Goal: Task Accomplishment & Management: Use online tool/utility

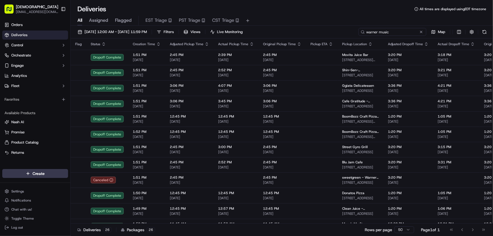
click at [393, 32] on input "warner music" at bounding box center [393, 32] width 68 height 8
drag, startPoint x: 398, startPoint y: 31, endPoint x: 337, endPoint y: 34, distance: 61.4
click at [337, 34] on div "[DATE] 12:00 AM - [DATE] 11:59 PM Filters Views Live Monitoring warner music Map" at bounding box center [282, 33] width 423 height 10
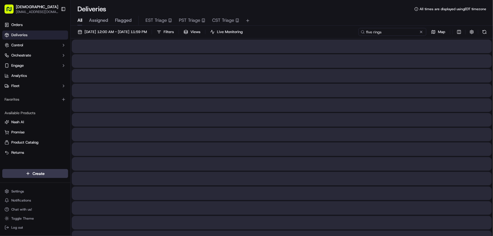
type input "five rings"
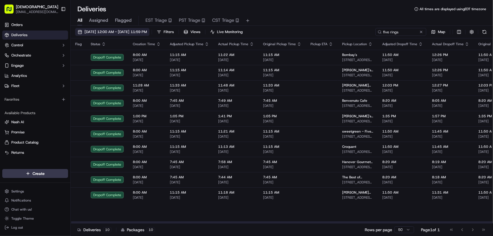
click at [111, 31] on span "[DATE] 12:00 AM - [DATE] 11:59 PM" at bounding box center [116, 31] width 62 height 5
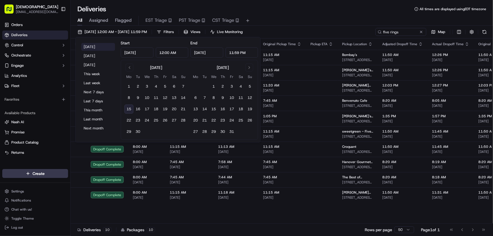
click at [97, 46] on button "[DATE]" at bounding box center [98, 47] width 34 height 8
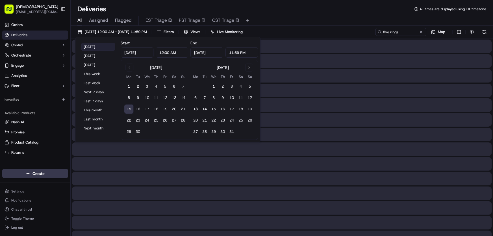
type input "[DATE]"
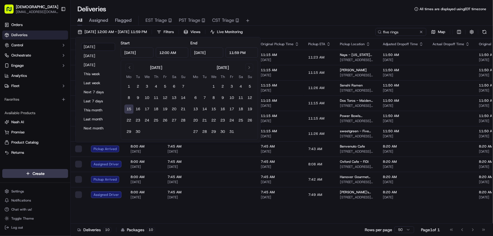
click at [317, 15] on div "All Assigned Flagged EST Triage PST Triage CST Triage" at bounding box center [282, 20] width 423 height 12
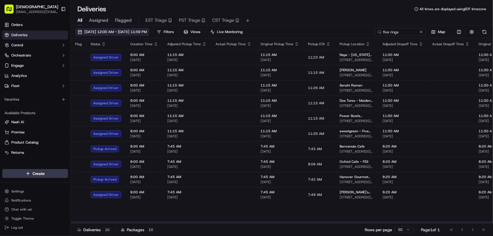
click at [128, 29] on span "[DATE] 12:00 AM - [DATE] 11:59 PM" at bounding box center [116, 31] width 62 height 5
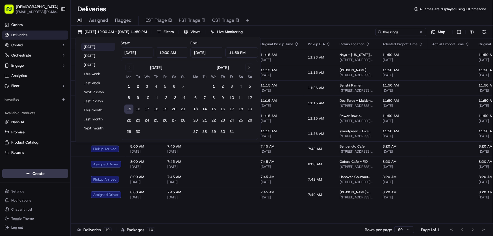
click at [93, 46] on button "[DATE]" at bounding box center [98, 47] width 34 height 8
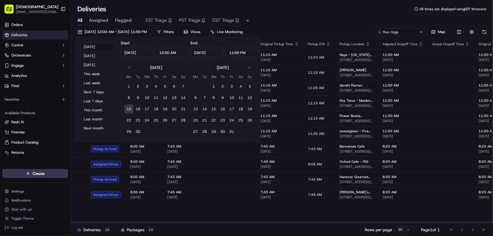
click at [351, 17] on div "All Assigned Flagged EST Triage PST Triage CST Triage" at bounding box center [282, 21] width 423 height 10
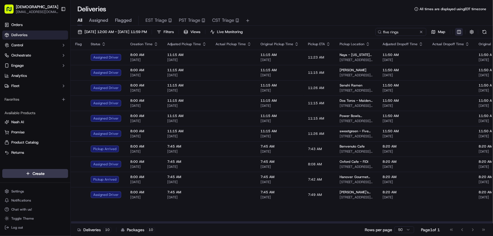
click at [460, 34] on html "Sharebite rtrinos@sharebite.com Toggle Sidebar Orders Deliveries Control Orches…" at bounding box center [246, 118] width 493 height 236
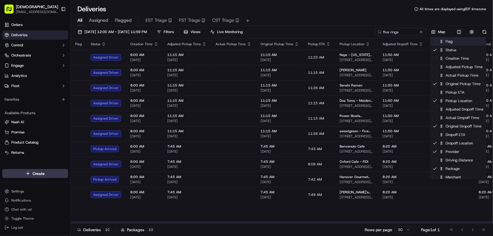
click at [448, 42] on div "Flag" at bounding box center [458, 41] width 55 height 8
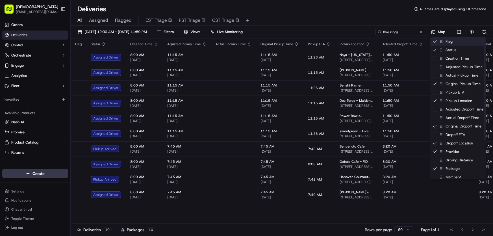
click at [448, 42] on div "Flag" at bounding box center [458, 41] width 55 height 8
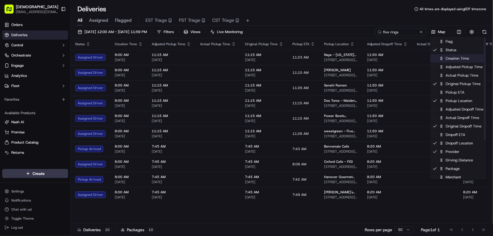
click at [449, 57] on div "Creation Time" at bounding box center [458, 58] width 55 height 8
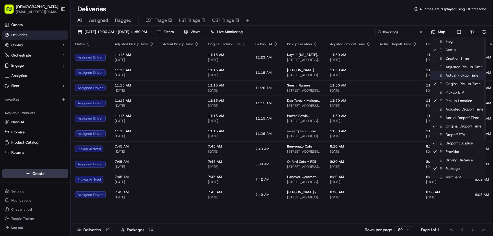
click at [454, 78] on div "Actual Pickup Time" at bounding box center [458, 75] width 55 height 8
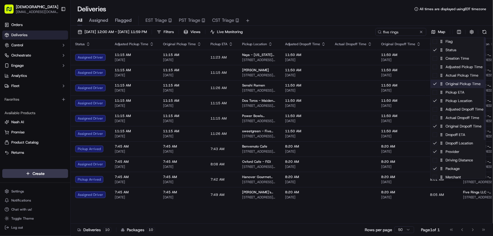
click at [452, 84] on div "Original Pickup Time" at bounding box center [458, 84] width 55 height 8
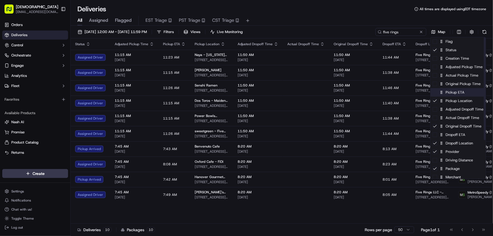
click at [451, 92] on div "Pickup ETA" at bounding box center [458, 92] width 55 height 8
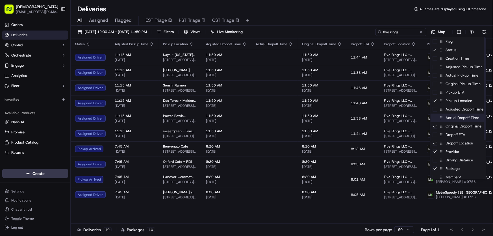
click at [455, 117] on div "Actual Dropoff Time" at bounding box center [458, 118] width 55 height 8
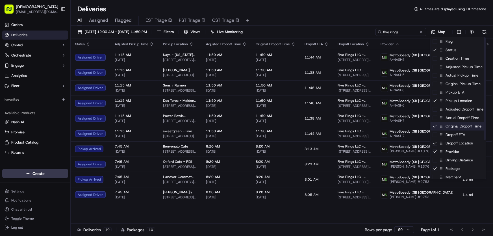
click at [450, 127] on div "Original Dropoff Time" at bounding box center [458, 126] width 55 height 8
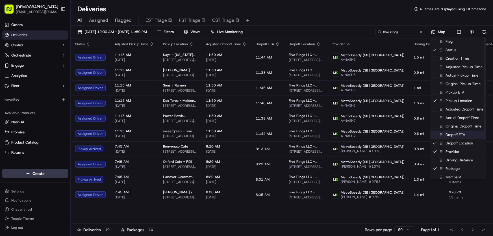
click at [451, 135] on div "Dropoff ETA" at bounding box center [458, 135] width 55 height 8
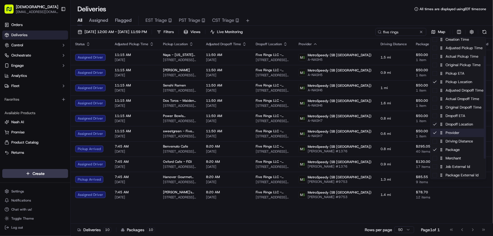
scroll to position [25, 0]
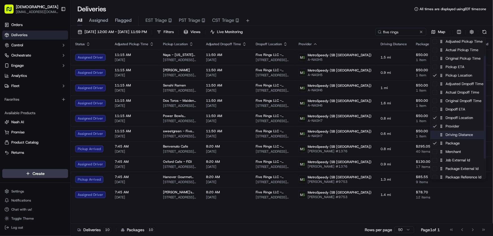
click at [452, 135] on div "Driving Distance" at bounding box center [458, 135] width 55 height 8
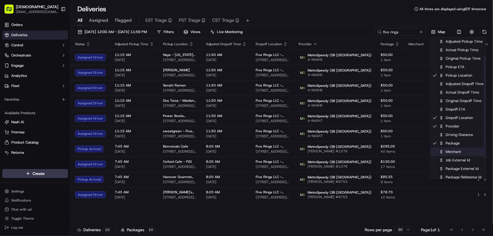
click at [448, 154] on div "Merchant" at bounding box center [458, 152] width 55 height 8
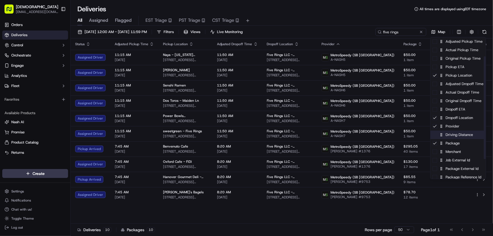
scroll to position [53, 0]
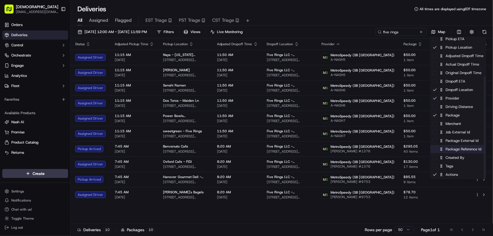
click at [453, 150] on div "Package Reference Id" at bounding box center [458, 149] width 55 height 8
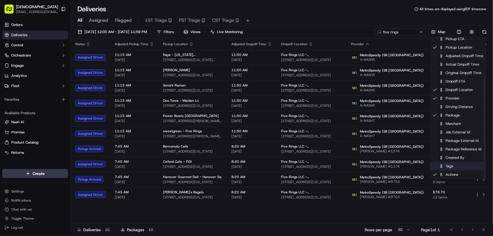
click at [449, 167] on div "Tags" at bounding box center [458, 166] width 55 height 8
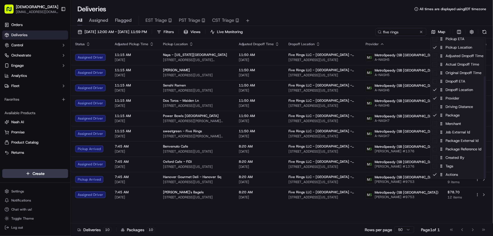
click at [344, 10] on html "Sharebite rtrinos@sharebite.com Toggle Sidebar Orders Deliveries Control Orches…" at bounding box center [246, 118] width 493 height 236
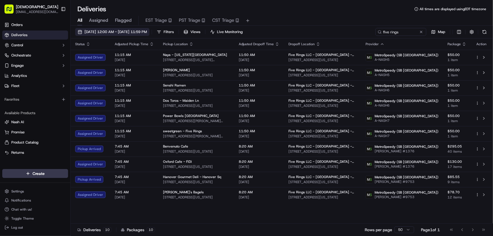
click at [139, 31] on span "09/15/2025 12:00 AM - 09/15/2025 11:59 PM" at bounding box center [116, 31] width 62 height 5
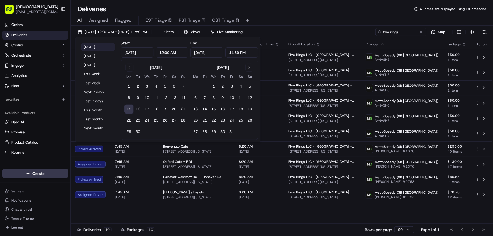
click at [90, 45] on button "Today" at bounding box center [98, 47] width 34 height 8
click at [310, 20] on div "All Assigned Flagged EST Triage PST Triage CST Triage" at bounding box center [282, 21] width 423 height 10
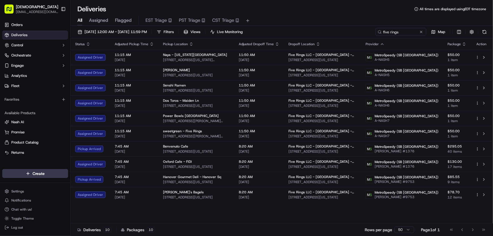
click at [316, 12] on div "Deliveries All times are displayed using EDT timezone" at bounding box center [282, 9] width 423 height 9
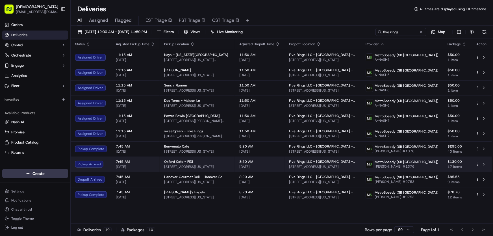
click at [171, 163] on span "Oxford Cafe - FiDi" at bounding box center [178, 161] width 29 height 5
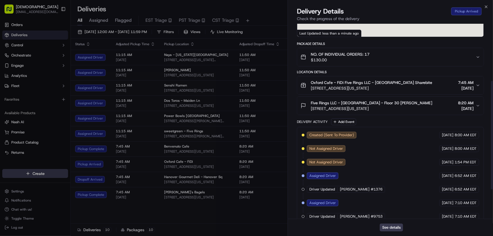
scroll to position [156, 0]
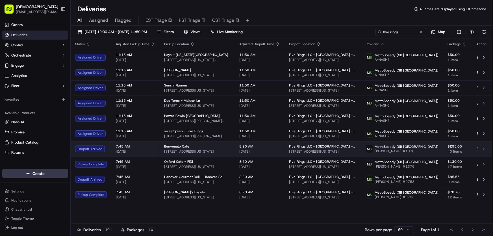
drag, startPoint x: 302, startPoint y: 150, endPoint x: 379, endPoint y: 152, distance: 76.3
click at [361, 152] on td "Five Rings LLC - NYC - Floor 30 225 Liberty Street, New York, NY 10281-1048, USA" at bounding box center [323, 148] width 77 height 15
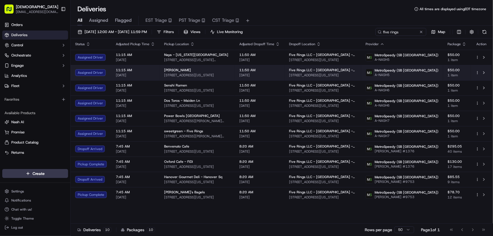
copy span "225 Liberty Street, New York, NY 10281-1048"
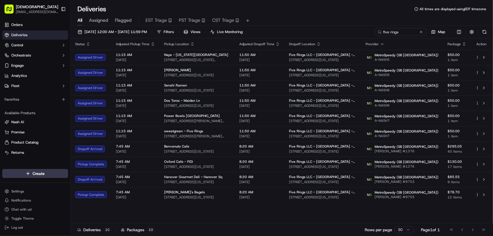
click at [351, 11] on div "Deliveries All times are displayed using EDT timezone" at bounding box center [282, 9] width 423 height 9
click at [296, 12] on div "Deliveries All times are displayed using EDT timezone" at bounding box center [282, 9] width 423 height 9
click at [298, 18] on div "All Assigned Flagged EST Triage PST Triage CST Triage" at bounding box center [282, 21] width 423 height 10
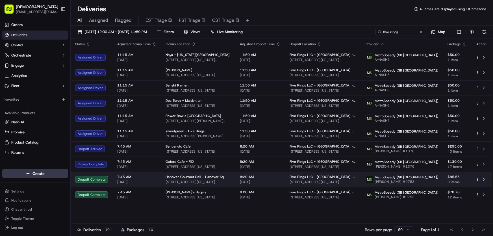
click at [177, 180] on span "3 Hanover Square, New York, NY 10004, USA" at bounding box center [198, 182] width 65 height 5
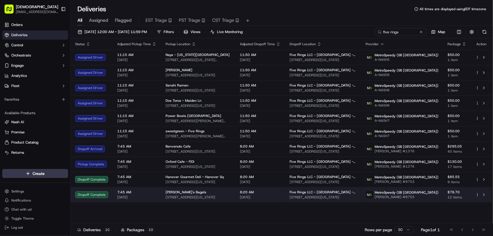
click at [195, 194] on div "Leo's Bagels" at bounding box center [198, 192] width 65 height 5
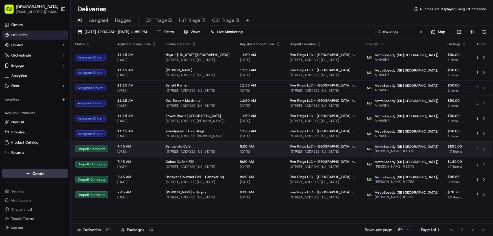
click at [175, 148] on span "Benvenuto Cafe" at bounding box center [178, 146] width 25 height 5
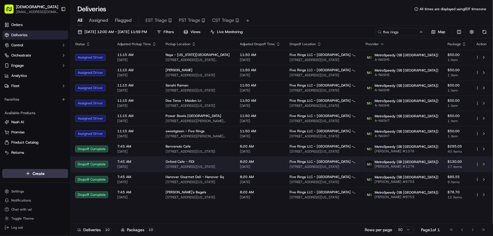
click at [180, 166] on span "86 Broad St, New York, NY 10004, USA" at bounding box center [198, 167] width 65 height 5
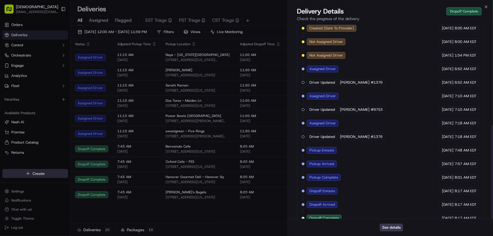
scroll to position [210, 0]
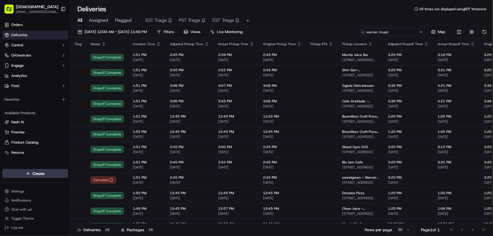
click at [396, 35] on input "warner music" at bounding box center [393, 32] width 68 height 8
drag, startPoint x: 396, startPoint y: 34, endPoint x: 349, endPoint y: 33, distance: 47.2
click at [349, 33] on div "[DATE] 12:00 AM - [DATE] 11:59 PM Filters Views Live Monitoring warner music Map" at bounding box center [282, 33] width 423 height 10
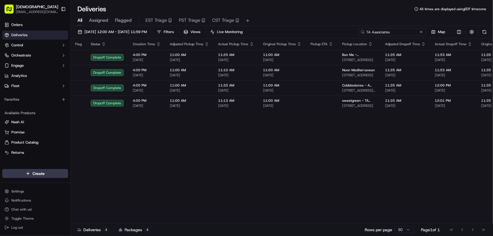
type input "TA Associates"
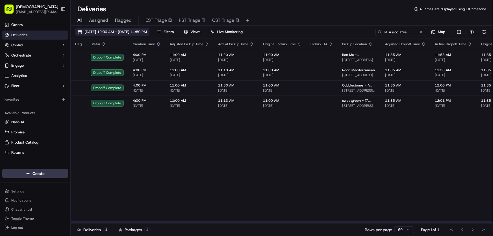
click at [124, 32] on span "[DATE] 12:00 AM - [DATE] 11:59 PM" at bounding box center [116, 31] width 62 height 5
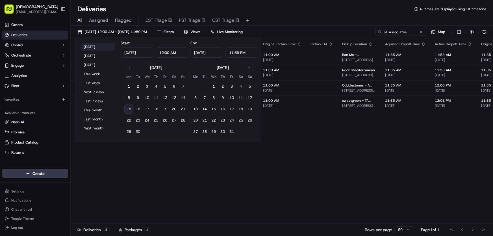
click at [92, 45] on button "[DATE]" at bounding box center [98, 47] width 34 height 8
type input "[DATE]"
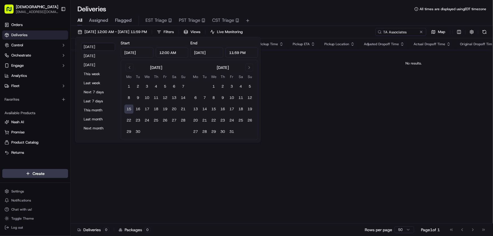
click at [312, 14] on div "All Assigned Flagged EST Triage PST Triage CST Triage" at bounding box center [282, 20] width 423 height 12
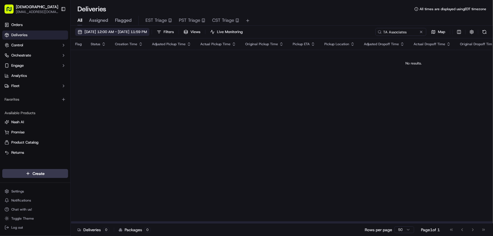
click at [119, 28] on button "[DATE] 12:00 AM - [DATE] 11:59 PM" at bounding box center [112, 32] width 74 height 8
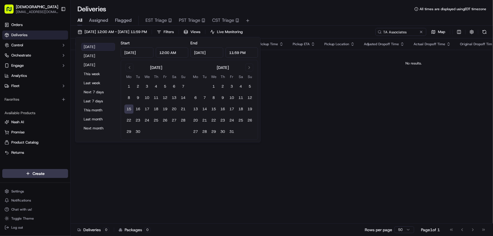
click at [90, 44] on button "[DATE]" at bounding box center [98, 47] width 34 height 8
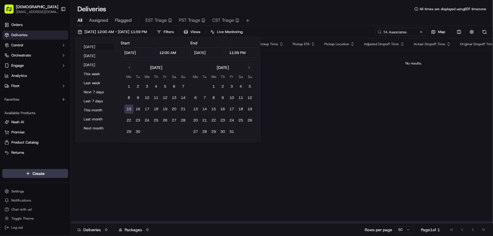
click at [324, 122] on div "Flag Status Creation Time Adjusted Pickup Time Actual Pickup Time Original Pick…" at bounding box center [414, 130] width 687 height 185
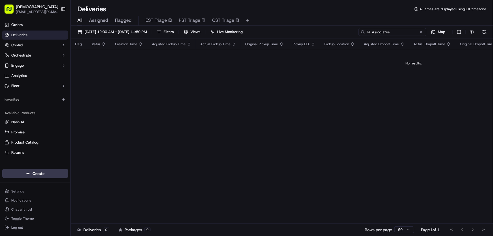
drag, startPoint x: 406, startPoint y: 33, endPoint x: 334, endPoint y: 33, distance: 71.8
click at [334, 33] on div "09/15/2025 12:00 AM - 09/15/2025 11:59 PM Filters Views Live Monitoring TA Asso…" at bounding box center [282, 33] width 423 height 10
type input "roivant"
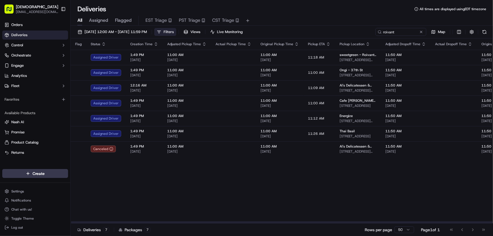
click at [176, 35] on button "Filters" at bounding box center [165, 32] width 22 height 8
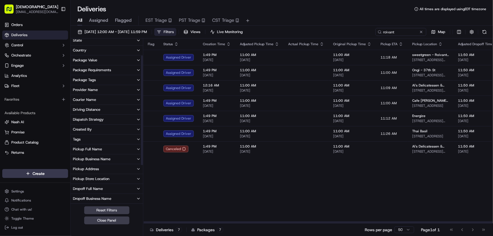
scroll to position [51, 0]
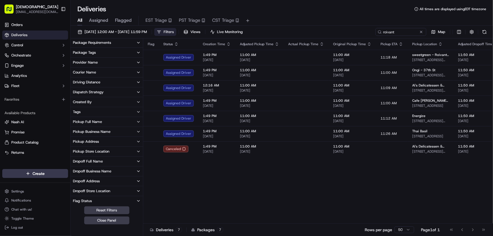
click at [92, 170] on div "Dropoff Business Name" at bounding box center [92, 171] width 38 height 5
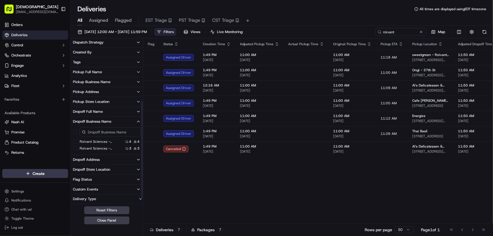
scroll to position [102, 0]
click at [74, 147] on 2 "Roivant Sciences - Floor 2" at bounding box center [75, 147] width 5 height 5
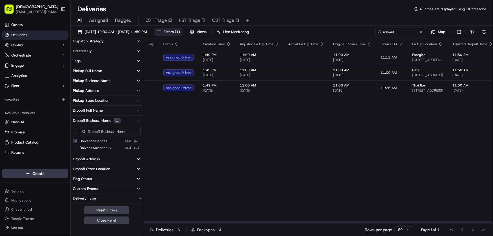
click at [183, 28] on button "Filters ( 1 )" at bounding box center [168, 32] width 28 height 8
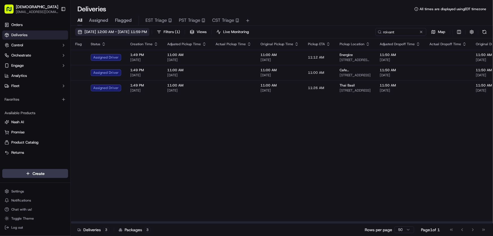
click at [111, 32] on span "09/15/2025 12:00 AM - 09/15/2025 11:59 PM" at bounding box center [116, 31] width 62 height 5
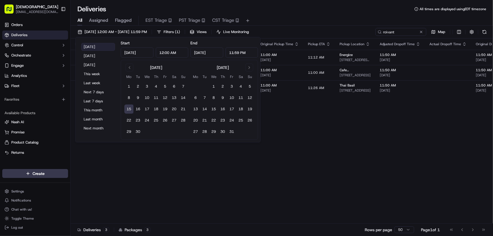
click at [96, 45] on button "Today" at bounding box center [98, 47] width 34 height 8
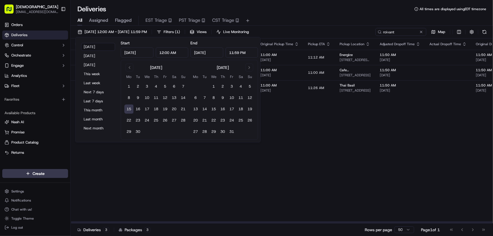
click at [286, 124] on div "Flag Status Creation Time Adjusted Pickup Time Actual Pickup Time Original Pick…" at bounding box center [448, 130] width 754 height 185
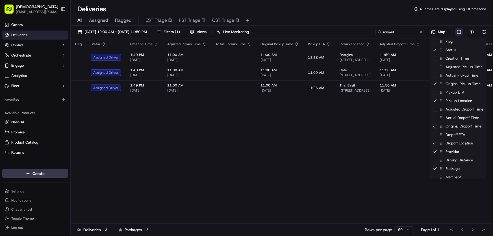
click at [455, 32] on html "Sharebite rtrinos@sharebite.com Toggle Sidebar Orders Deliveries Control Orches…" at bounding box center [246, 118] width 493 height 236
click at [450, 43] on div "Flag" at bounding box center [458, 41] width 55 height 8
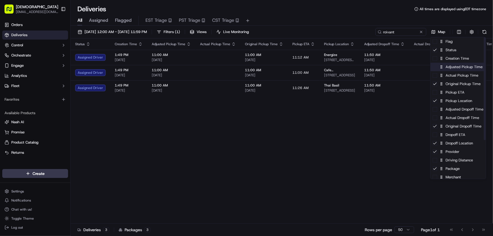
click at [447, 63] on div "Adjusted Pickup Time" at bounding box center [458, 67] width 55 height 8
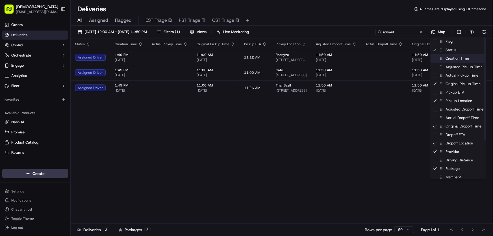
click at [446, 60] on div "Creation Time" at bounding box center [458, 58] width 55 height 8
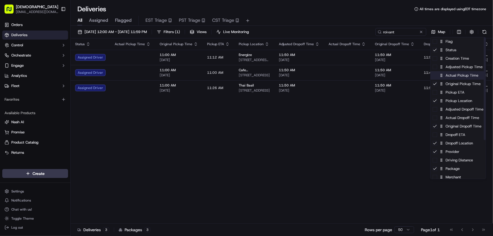
click at [451, 77] on div "Actual Pickup Time" at bounding box center [458, 75] width 55 height 8
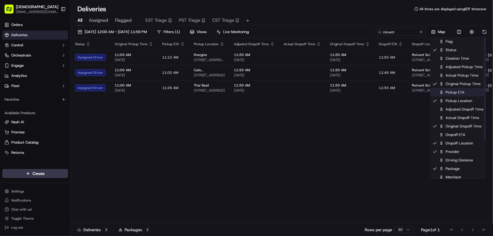
click at [449, 92] on div "Pickup ETA" at bounding box center [458, 92] width 55 height 8
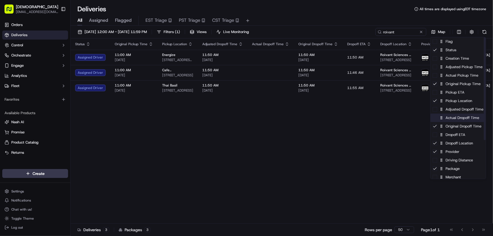
click at [449, 119] on div "Actual Dropoff Time" at bounding box center [458, 118] width 55 height 8
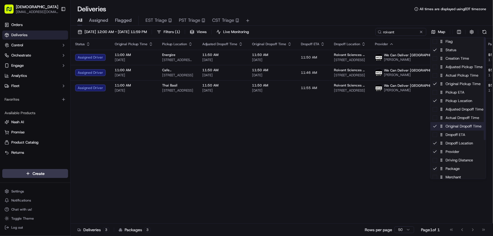
click at [448, 125] on div "Original Dropoff Time" at bounding box center [458, 126] width 55 height 8
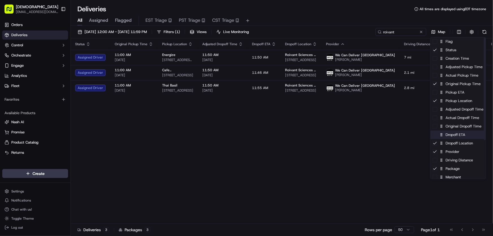
click at [449, 137] on div "Dropoff ETA" at bounding box center [458, 135] width 55 height 8
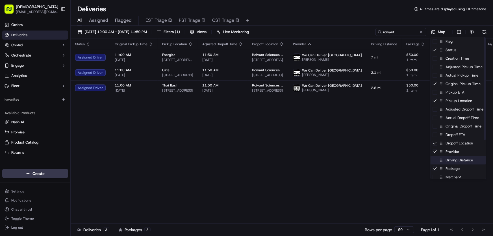
click at [452, 162] on div "Driving Distance" at bounding box center [458, 160] width 55 height 8
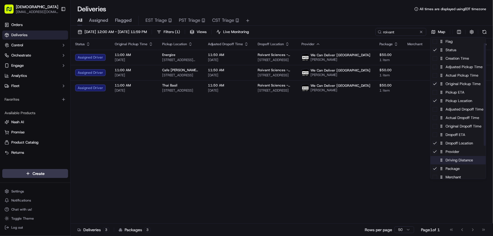
scroll to position [51, 0]
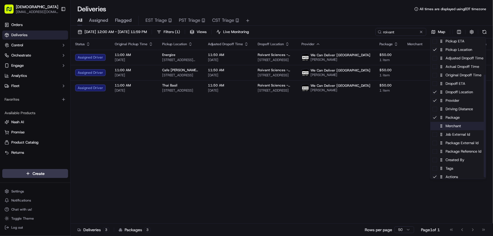
click at [453, 127] on div "Merchant" at bounding box center [458, 126] width 55 height 8
click at [453, 126] on div "Merchant" at bounding box center [458, 126] width 55 height 8
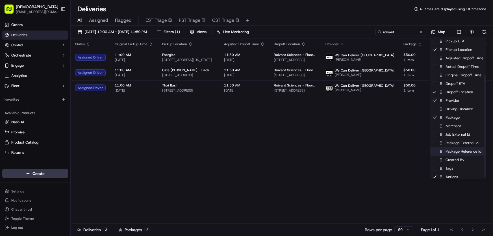
click at [452, 153] on div "Package Reference Id" at bounding box center [458, 151] width 55 height 8
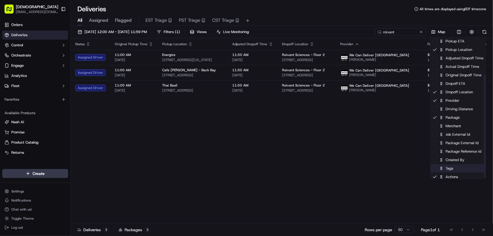
click at [451, 168] on div "Tags" at bounding box center [458, 168] width 55 height 8
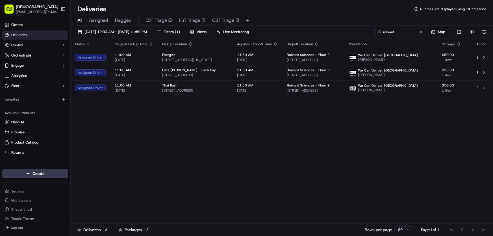
click at [352, 144] on html "Sharebite rtrinos@sharebite.com Toggle Sidebar Orders Deliveries Control Orches…" at bounding box center [246, 118] width 493 height 236
click at [108, 31] on span "09/15/2025 12:00 AM - 09/15/2025 11:59 PM" at bounding box center [116, 31] width 62 height 5
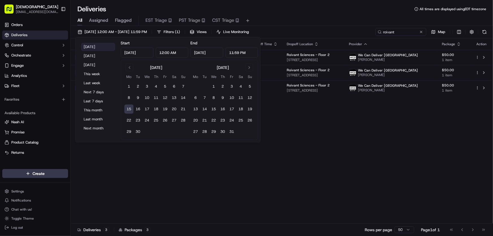
click at [92, 44] on button "Today" at bounding box center [98, 47] width 34 height 8
click at [319, 124] on div "Status Original Pickup Time Pickup Location Adjusted Dropoff Time Dropoff Locat…" at bounding box center [281, 130] width 421 height 185
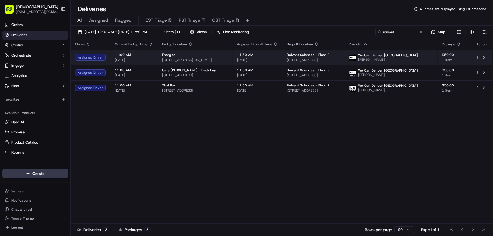
drag, startPoint x: 364, startPoint y: 60, endPoint x: 306, endPoint y: 61, distance: 57.7
click at [306, 61] on td "Roivant Sciences - Floor 2 70 Fargo St, Boston, MA 02210, USA" at bounding box center [313, 57] width 62 height 15
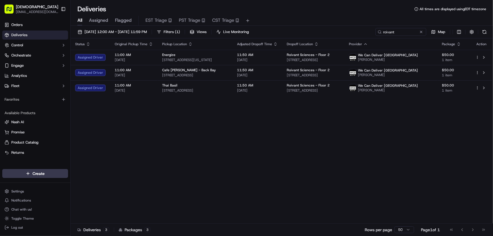
copy span "70 Fargo St, Boston, MA 02210, USA"
click at [246, 132] on div "Status Original Pickup Time Pickup Location Adjusted Dropoff Time Dropoff Locat…" at bounding box center [281, 130] width 421 height 185
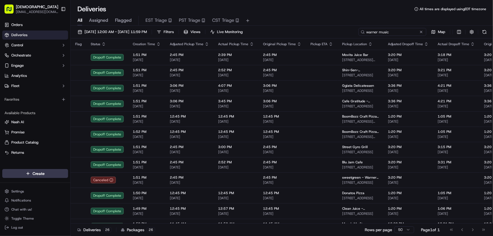
click at [384, 30] on input "warner music" at bounding box center [393, 32] width 68 height 8
drag, startPoint x: 398, startPoint y: 31, endPoint x: 343, endPoint y: 30, distance: 55.4
click at [343, 30] on div "[DATE] 12:00 AM - [DATE] 11:59 PM Filters Views Live Monitoring warner music Map" at bounding box center [282, 33] width 423 height 10
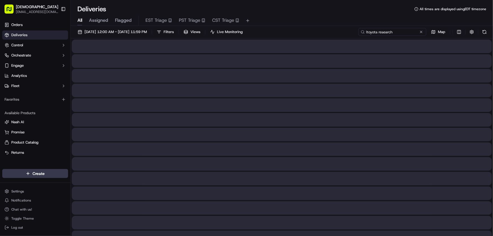
type input "ltoyota research"
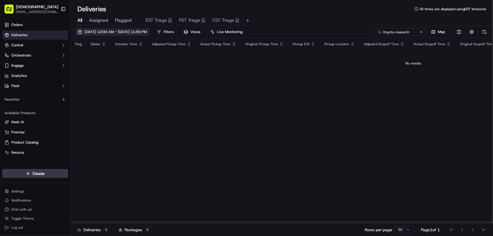
click at [117, 29] on button "[DATE] 12:00 AM - [DATE] 11:59 PM" at bounding box center [112, 32] width 74 height 8
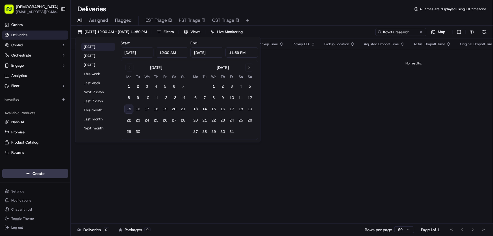
click at [90, 44] on button "[DATE]" at bounding box center [98, 47] width 34 height 8
type input "[DATE]"
click at [296, 14] on div "All Assigned Flagged EST Triage PST Triage CST Triage" at bounding box center [282, 20] width 423 height 12
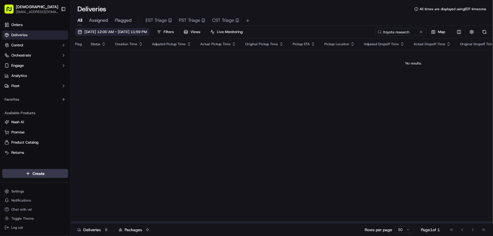
click at [141, 30] on span "[DATE] 12:00 AM - [DATE] 11:59 PM" at bounding box center [116, 31] width 62 height 5
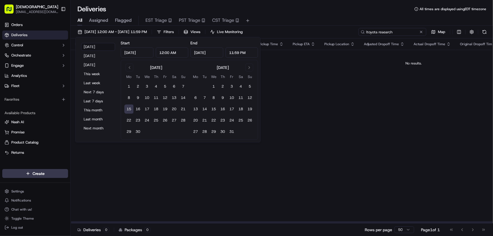
click at [384, 32] on input "ltoyota research" at bounding box center [393, 32] width 68 height 8
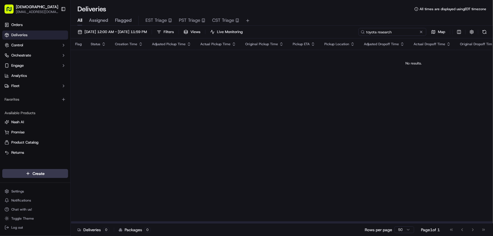
type input "toyota research"
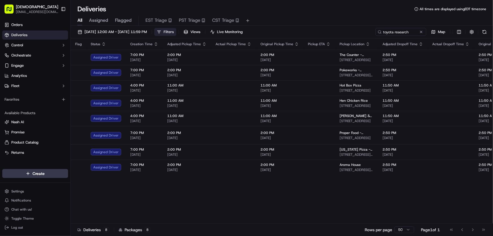
click at [176, 31] on button "Filters" at bounding box center [165, 32] width 22 height 8
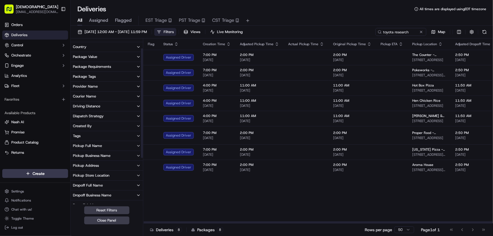
scroll to position [51, 0]
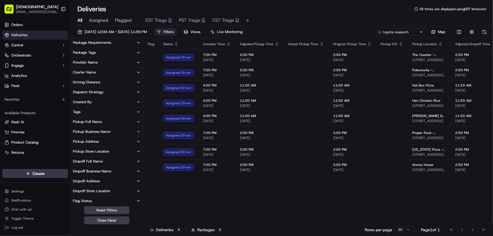
click at [97, 169] on div "Dropoff Business Name" at bounding box center [92, 171] width 38 height 5
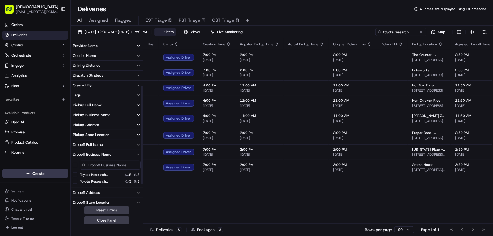
scroll to position [77, 0]
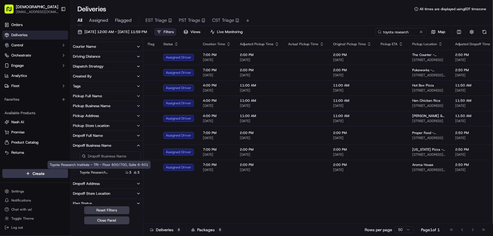
click at [76, 172] on 6-501 "Toyota Research Institute - TRI - Floor 600/700, Suite 6-501" at bounding box center [75, 172] width 5 height 5
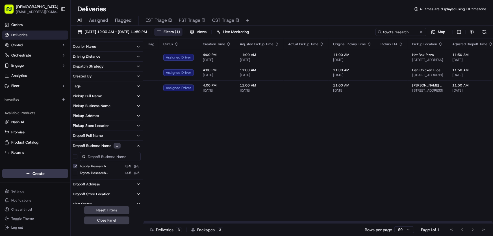
click at [180, 30] on span "Filters ( 1 )" at bounding box center [172, 31] width 16 height 5
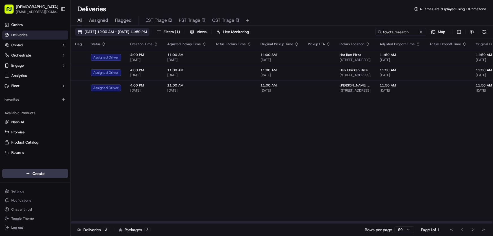
click at [117, 28] on button "[DATE] 12:00 AM - [DATE] 11:59 PM" at bounding box center [112, 32] width 74 height 8
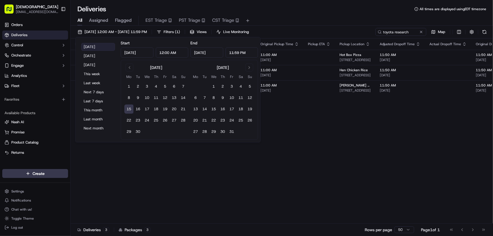
click at [86, 44] on button "[DATE]" at bounding box center [98, 47] width 34 height 8
click at [277, 9] on div "Deliveries All times are displayed using EDT timezone" at bounding box center [282, 9] width 423 height 9
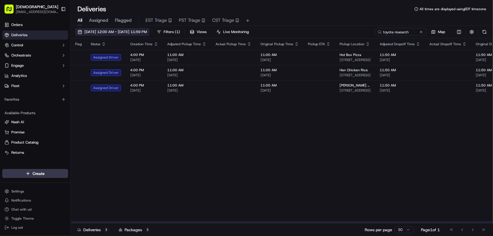
click at [132, 31] on span "09/15/2025 12:00 AM - 09/15/2025 11:59 PM" at bounding box center [116, 31] width 62 height 5
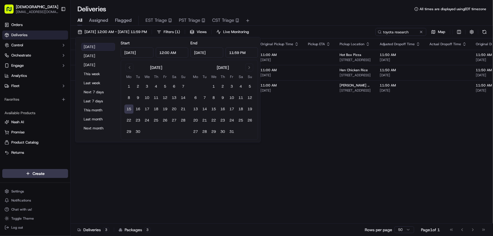
click at [95, 46] on button "Today" at bounding box center [98, 47] width 34 height 8
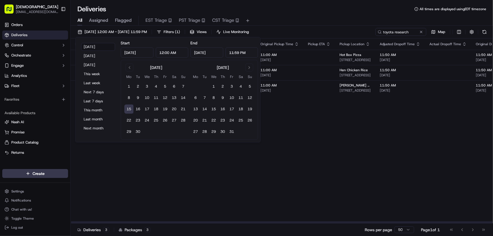
click at [313, 13] on div "Deliveries All times are displayed using EDT timezone" at bounding box center [282, 9] width 423 height 9
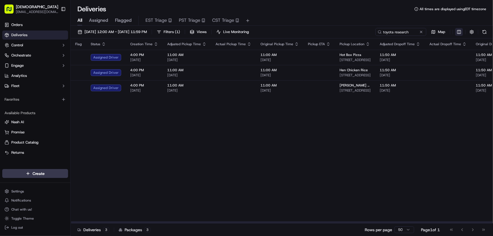
click at [459, 34] on html "Sharebite rtrinos@sharebite.com Toggle Sidebar Orders Deliveries Control Orches…" at bounding box center [246, 118] width 493 height 236
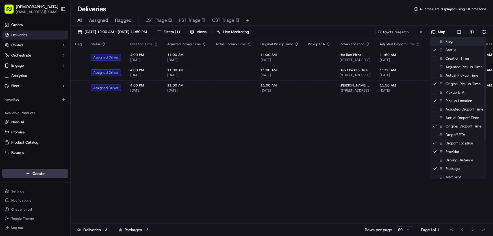
click at [450, 43] on div "Flag" at bounding box center [458, 41] width 55 height 8
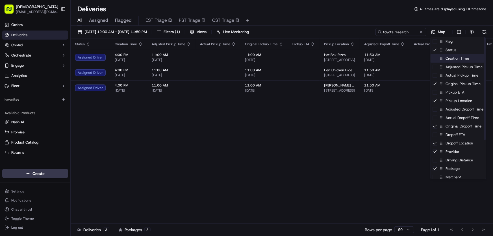
click at [446, 58] on div "Creation Time" at bounding box center [458, 58] width 55 height 8
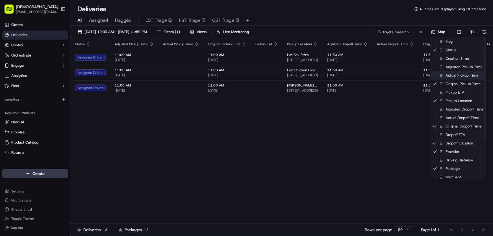
click at [453, 77] on div "Actual Pickup Time" at bounding box center [458, 75] width 55 height 8
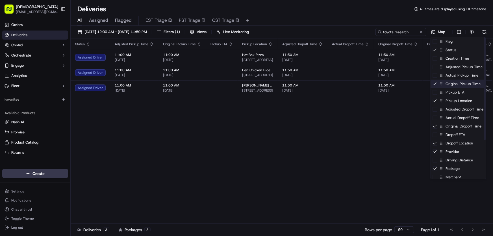
click at [450, 86] on div "Original Pickup Time" at bounding box center [458, 84] width 55 height 8
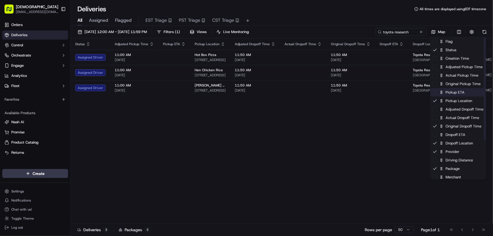
click at [447, 91] on div "Pickup ETA" at bounding box center [458, 92] width 55 height 8
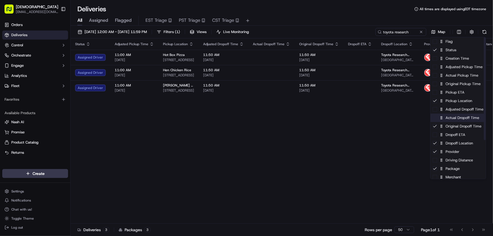
click at [452, 119] on div "Actual Dropoff Time" at bounding box center [458, 118] width 55 height 8
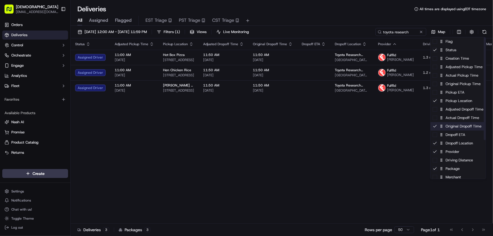
click at [449, 126] on div "Original Dropoff Time" at bounding box center [458, 126] width 55 height 8
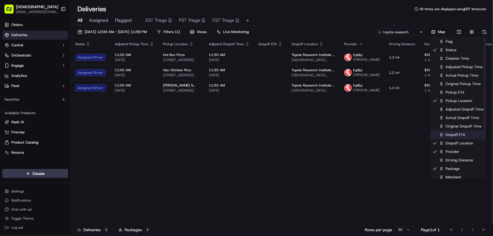
click at [449, 133] on div "Dropoff ETA" at bounding box center [458, 135] width 55 height 8
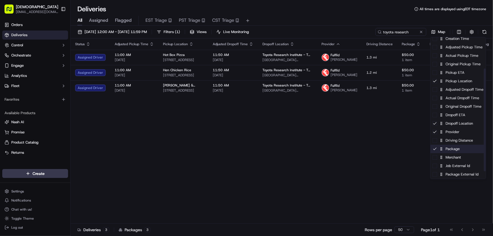
scroll to position [51, 0]
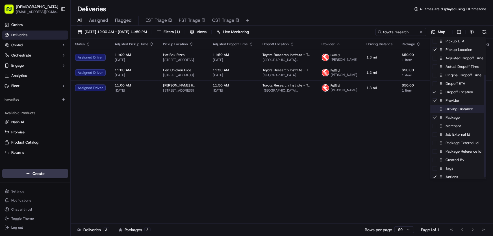
click at [446, 107] on div "Driving Distance" at bounding box center [458, 109] width 55 height 8
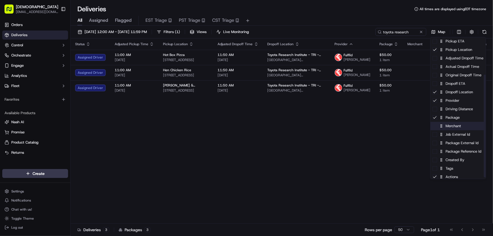
click at [447, 127] on div "Merchant" at bounding box center [458, 126] width 55 height 8
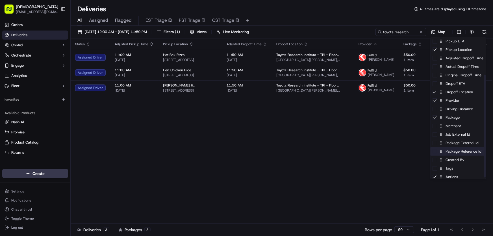
click at [446, 150] on div "Package Reference Id" at bounding box center [458, 151] width 55 height 8
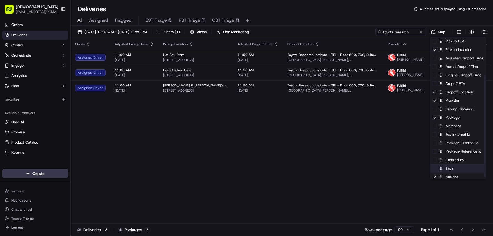
click at [446, 168] on div "Tags" at bounding box center [458, 168] width 55 height 8
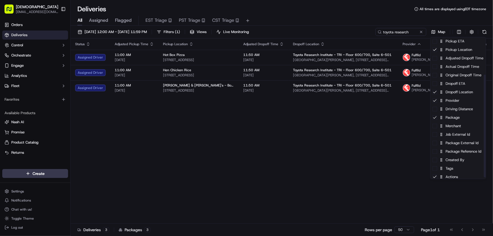
click at [325, 142] on html "Sharebite rtrinos@sharebite.com Toggle Sidebar Orders Deliveries Control Orches…" at bounding box center [246, 118] width 493 height 236
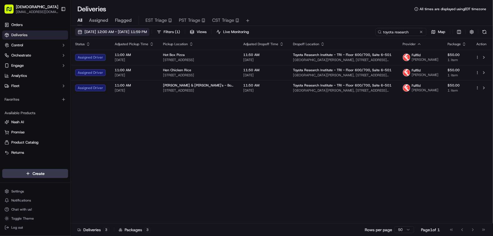
click at [116, 32] on span "09/15/2025 12:00 AM - 09/15/2025 11:59 PM" at bounding box center [116, 31] width 62 height 5
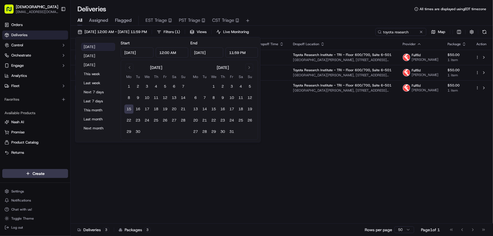
click at [91, 45] on button "Today" at bounding box center [98, 47] width 34 height 8
click at [315, 146] on div "Status Adjusted Pickup Time Pickup Location Adjusted Dropoff Time Dropoff Locat…" at bounding box center [281, 130] width 421 height 185
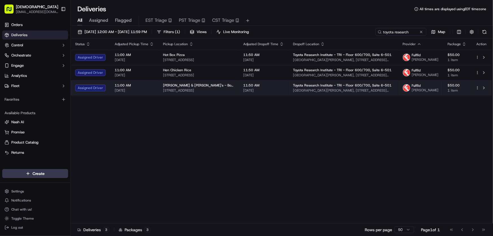
click at [321, 93] on span "One Kendall Square, 1 Kendall Square, Cambridge, MA 02139, USA" at bounding box center [343, 90] width 101 height 5
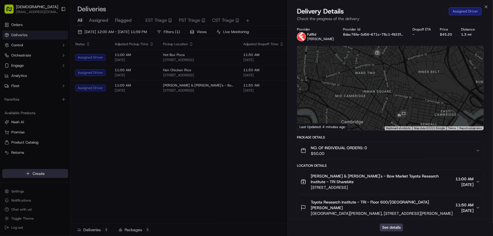
drag, startPoint x: 435, startPoint y: 202, endPoint x: 309, endPoint y: 202, distance: 125.8
click at [309, 202] on div "Toyota Research Institute - TRI - Floor 600/700, Suite 6-501 Abias Abias One Ke…" at bounding box center [377, 207] width 153 height 17
copy span "One Kendall Square, 1 Kendall Square, Cambridge, MA 02139, USA"
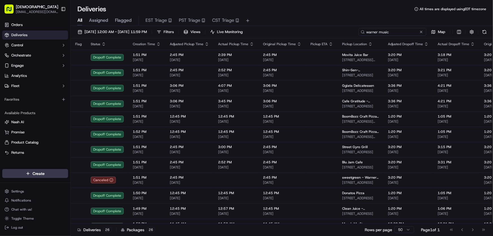
click at [396, 32] on input "warner music" at bounding box center [393, 32] width 68 height 8
drag, startPoint x: 401, startPoint y: 32, endPoint x: 349, endPoint y: 33, distance: 52.6
click at [349, 33] on div "[DATE] 12:00 AM - [DATE] 11:59 PM Filters Views Live Monitoring warner music Map" at bounding box center [282, 33] width 423 height 10
type input "mersana"
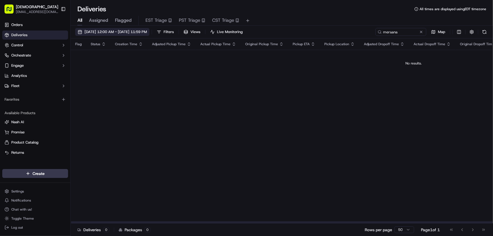
click at [133, 29] on span "[DATE] 12:00 AM - [DATE] 11:59 PM" at bounding box center [116, 31] width 62 height 5
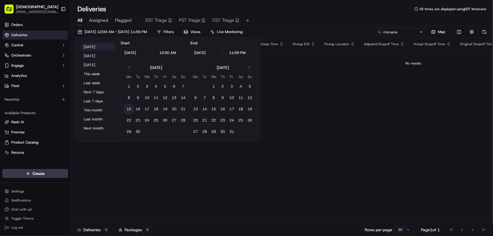
click at [84, 45] on button "[DATE]" at bounding box center [98, 47] width 34 height 8
type input "[DATE]"
click at [331, 9] on div "Deliveries All times are displayed using EDT timezone" at bounding box center [282, 9] width 423 height 9
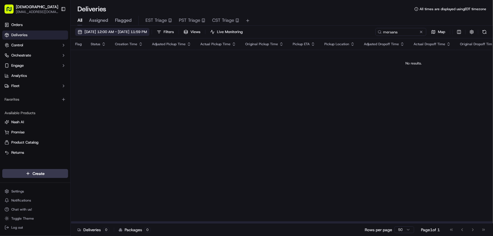
click at [138, 31] on span "[DATE] 12:00 AM - [DATE] 11:59 PM" at bounding box center [116, 31] width 62 height 5
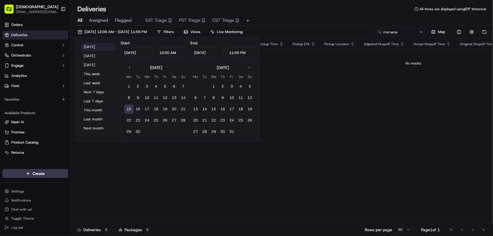
click at [97, 47] on button "[DATE]" at bounding box center [98, 47] width 34 height 8
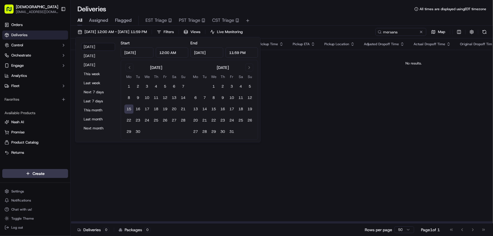
click at [343, 96] on div "Flag Status Creation Time Adjusted Pickup Time Actual Pickup Time Original Pick…" at bounding box center [414, 130] width 687 height 185
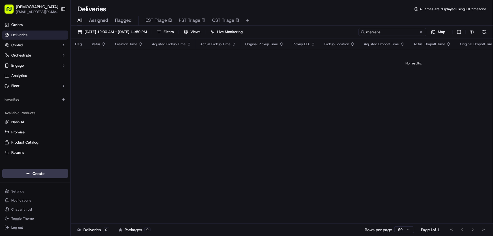
drag, startPoint x: 401, startPoint y: 33, endPoint x: 338, endPoint y: 33, distance: 63.6
click at [338, 33] on div "09/15/2025 12:00 AM - 09/15/2025 11:59 PM Filters Views Live Monitoring mersana…" at bounding box center [282, 33] width 423 height 10
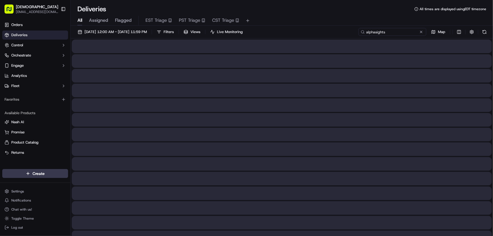
type input "alphasights"
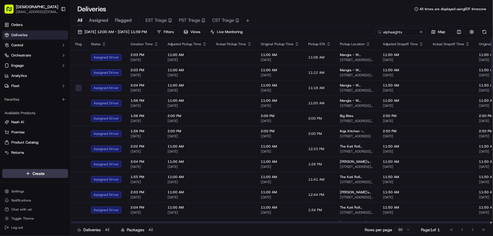
click at [192, 27] on div "09/15/2025 12:00 AM - 09/15/2025 11:59 PM Filters Views Live Monitoring alphasi…" at bounding box center [282, 131] width 423 height 211
click at [174, 30] on span "Filters" at bounding box center [169, 31] width 10 height 5
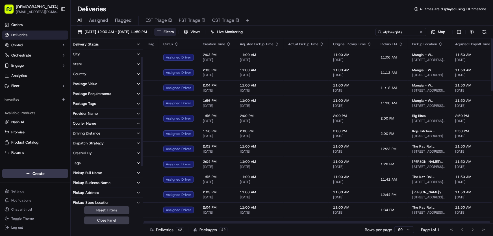
scroll to position [25, 0]
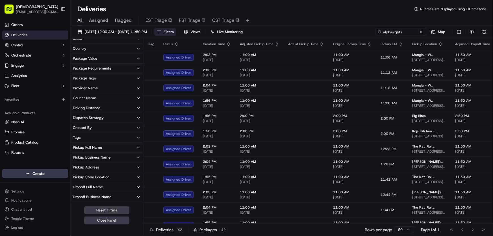
click at [85, 197] on div "Dropoff Business Name" at bounding box center [92, 196] width 38 height 5
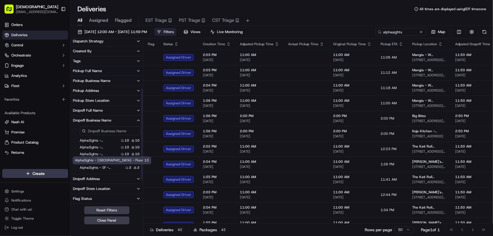
scroll to position [103, 0]
click at [73, 141] on 11 "AlphaSights - NYC - Floor 11" at bounding box center [75, 140] width 5 height 5
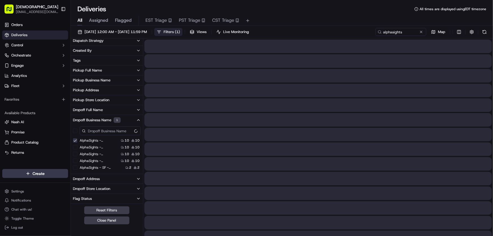
click at [74, 146] on 12 "AlphaSights - NYC - Floor 12" at bounding box center [75, 147] width 5 height 5
click at [74, 154] on 13 "AlphaSights - NYC - Floor 13" at bounding box center [75, 154] width 5 height 5
click at [75, 161] on 14 "AlphaSights - NYC - Floor 14" at bounding box center [75, 161] width 5 height 5
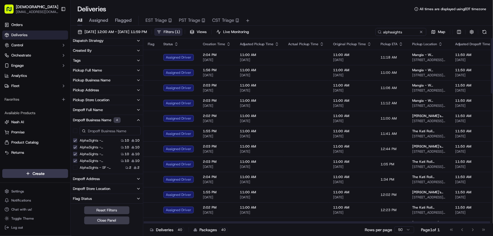
click at [180, 31] on span "( 1 )" at bounding box center [177, 31] width 5 height 5
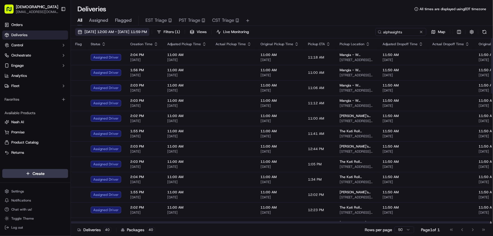
click at [124, 31] on span "[DATE] 12:00 AM - [DATE] 11:59 PM" at bounding box center [116, 31] width 62 height 5
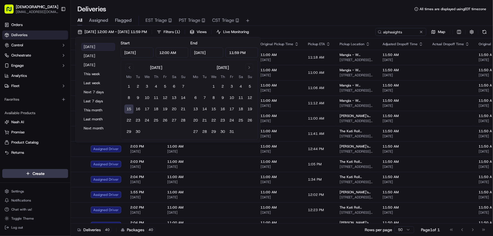
click at [88, 44] on button "[DATE]" at bounding box center [98, 47] width 34 height 8
click at [323, 14] on div "All Assigned Flagged EST Triage PST Triage CST Triage" at bounding box center [282, 20] width 423 height 12
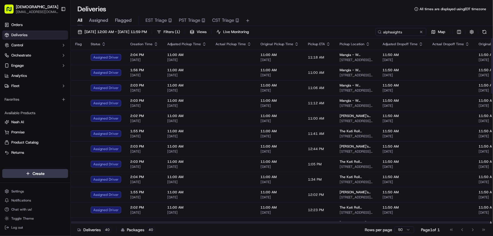
click at [458, 34] on html "Sharebite rtrinos@sharebite.com Toggle Sidebar Orders Deliveries Control Orches…" at bounding box center [246, 118] width 493 height 236
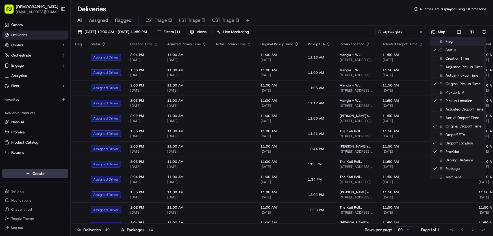
click at [452, 41] on div "Flag" at bounding box center [458, 41] width 55 height 8
click at [451, 41] on div "Flag" at bounding box center [458, 41] width 55 height 8
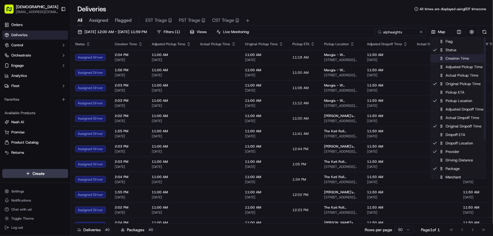
click at [445, 59] on div "Creation Time" at bounding box center [458, 58] width 55 height 8
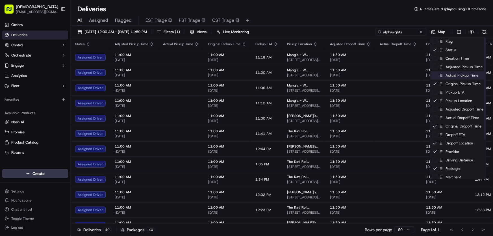
click at [451, 76] on div "Actual Pickup Time" at bounding box center [458, 75] width 55 height 8
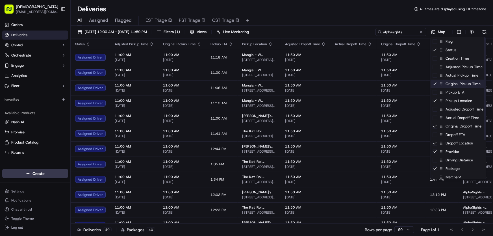
click at [447, 85] on div "Original Pickup Time" at bounding box center [458, 84] width 55 height 8
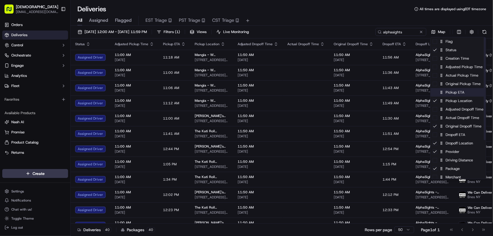
click at [447, 94] on div "Pickup ETA" at bounding box center [458, 92] width 55 height 8
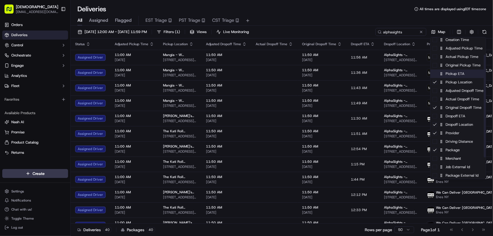
scroll to position [25, 0]
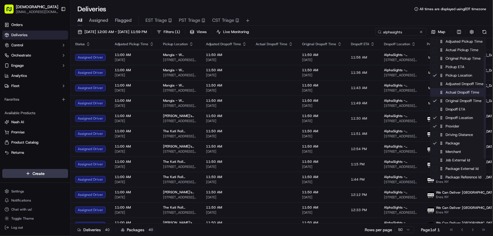
click at [450, 93] on div "Actual Dropoff Time" at bounding box center [458, 92] width 55 height 8
drag, startPoint x: 450, startPoint y: 93, endPoint x: 448, endPoint y: 99, distance: 5.8
click at [450, 93] on div "Actual Dropoff Time" at bounding box center [458, 92] width 55 height 8
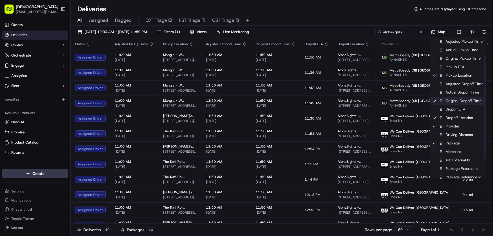
click at [448, 99] on div "Original Dropoff Time" at bounding box center [458, 101] width 55 height 8
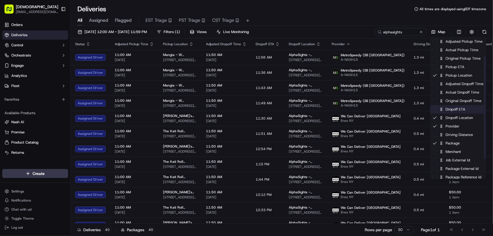
click at [447, 109] on div "Dropoff ETA" at bounding box center [458, 109] width 55 height 8
click at [446, 109] on div "Dropoff ETA" at bounding box center [458, 109] width 55 height 8
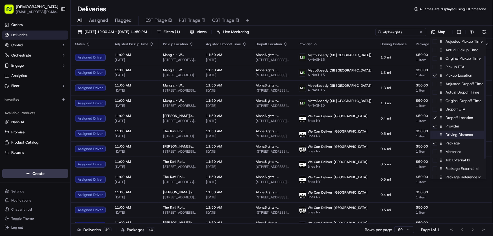
click at [449, 135] on div "Driving Distance" at bounding box center [458, 135] width 55 height 8
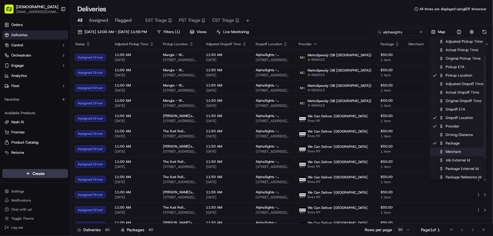
click at [451, 152] on div "Merchant" at bounding box center [458, 152] width 55 height 8
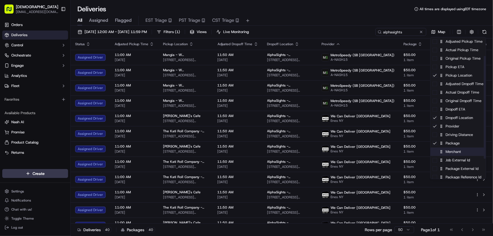
scroll to position [53, 0]
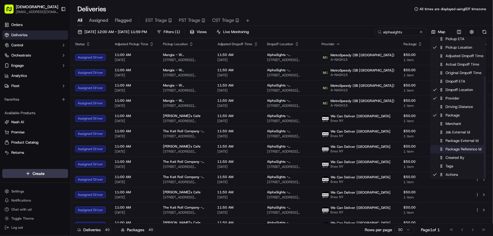
click at [451, 151] on div "Package Reference Id" at bounding box center [458, 149] width 55 height 8
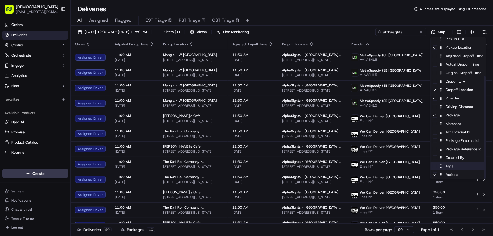
click at [448, 169] on div "Tags" at bounding box center [458, 166] width 55 height 8
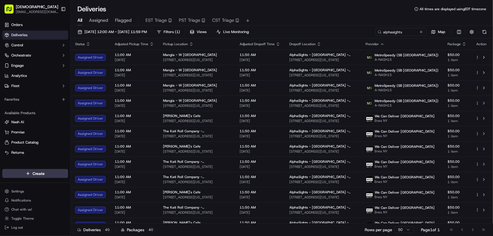
click at [299, 14] on html "Sharebite rtrinos@sharebite.com Toggle Sidebar Orders Deliveries Control Orches…" at bounding box center [246, 118] width 493 height 236
click at [144, 33] on span "[DATE] 12:00 AM - [DATE] 11:59 PM" at bounding box center [116, 31] width 62 height 5
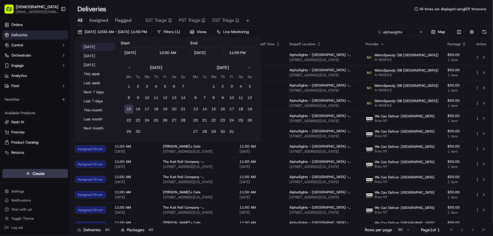
click at [90, 45] on button "[DATE]" at bounding box center [98, 47] width 34 height 8
click at [303, 18] on div "All Assigned Flagged EST Triage PST Triage CST Triage" at bounding box center [282, 21] width 423 height 10
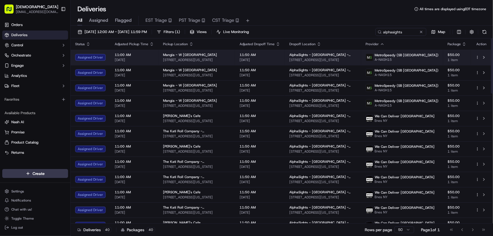
drag, startPoint x: 319, startPoint y: 60, endPoint x: 376, endPoint y: 62, distance: 57.4
click at [361, 62] on td "AlphaSights - NYC - Floor 14 100 Park Ave, New York, NY 10017, USA" at bounding box center [323, 57] width 76 height 15
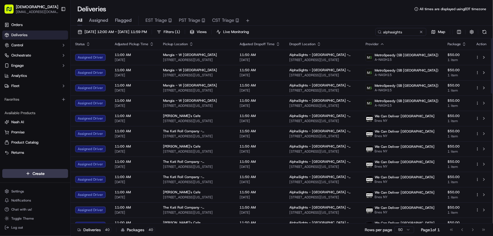
copy span "100 Park Ave, New York, NY 10017, USA"
click at [334, 11] on div "Deliveries All times are displayed using EDT timezone" at bounding box center [282, 9] width 423 height 9
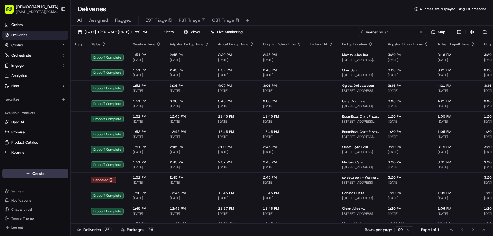
click at [397, 28] on input "warner music" at bounding box center [393, 32] width 68 height 8
drag, startPoint x: 401, startPoint y: 33, endPoint x: 326, endPoint y: 36, distance: 75.5
click at [326, 36] on div "[DATE] 12:00 AM - [DATE] 11:59 PM Filters Views Live Monitoring warner music Map" at bounding box center [282, 33] width 423 height 10
type input "webull"
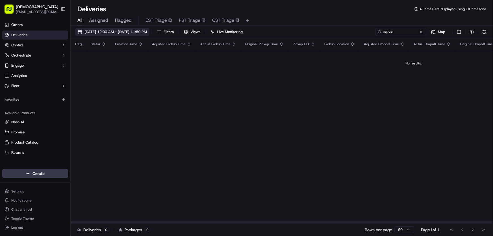
click at [106, 28] on button "[DATE] 12:00 AM - [DATE] 11:59 PM" at bounding box center [112, 32] width 74 height 8
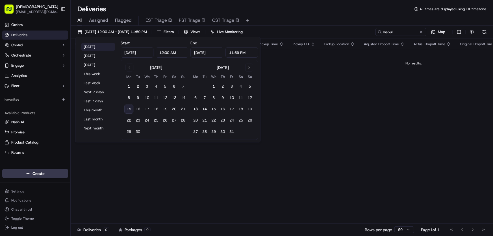
click at [89, 44] on button "[DATE]" at bounding box center [98, 47] width 34 height 8
type input "[DATE]"
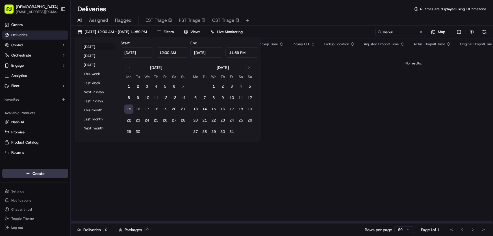
click at [332, 100] on div "Flag Status Creation Time Adjusted Pickup Time Actual Pickup Time Original Pick…" at bounding box center [414, 130] width 687 height 185
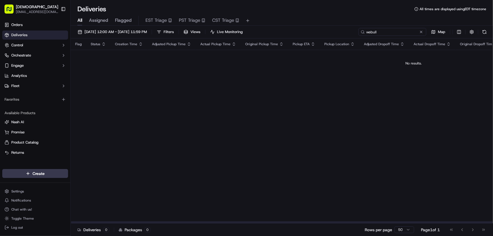
click at [398, 34] on input "webull" at bounding box center [393, 32] width 68 height 8
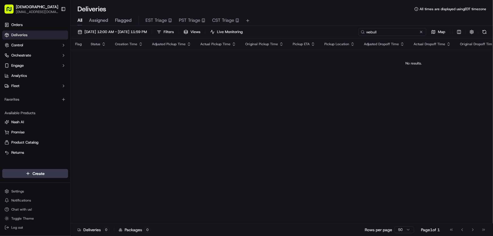
drag, startPoint x: 403, startPoint y: 34, endPoint x: 335, endPoint y: 36, distance: 68.4
click at [335, 36] on div "[DATE] 12:00 AM - [DATE] 11:59 PM Filters Views Live Monitoring webull Map" at bounding box center [282, 33] width 423 height 10
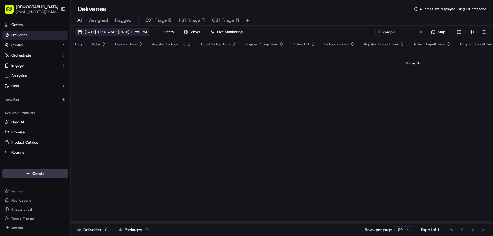
click at [119, 32] on span "[DATE] 12:00 AM - [DATE] 11:59 PM" at bounding box center [116, 31] width 62 height 5
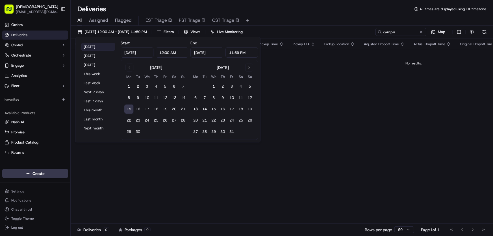
click at [96, 47] on button "[DATE]" at bounding box center [98, 47] width 34 height 8
click at [306, 12] on div "Deliveries All times are displayed using EDT timezone" at bounding box center [282, 9] width 423 height 9
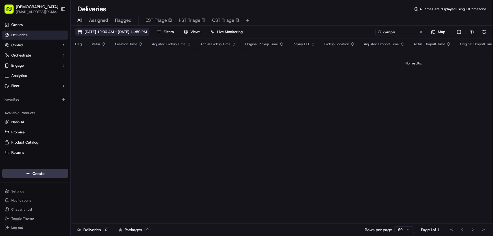
click at [150, 28] on button "[DATE] 12:00 AM - [DATE] 11:59 PM" at bounding box center [112, 32] width 74 height 8
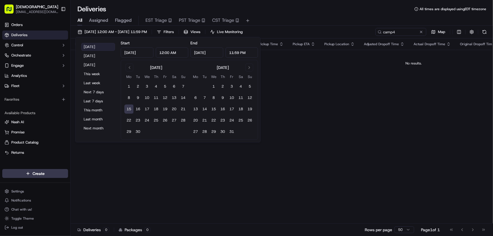
click at [96, 44] on button "[DATE]" at bounding box center [98, 47] width 34 height 8
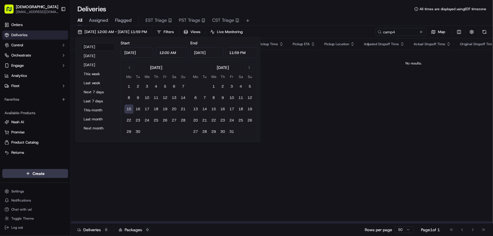
click at [331, 117] on div "Flag Status Creation Time Adjusted Pickup Time Actual Pickup Time Original Pick…" at bounding box center [414, 130] width 687 height 185
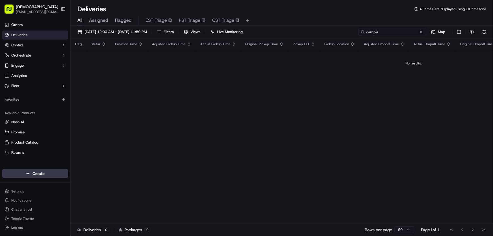
drag, startPoint x: 370, startPoint y: 31, endPoint x: 361, endPoint y: 31, distance: 9.0
click at [361, 31] on div "camp4" at bounding box center [393, 32] width 68 height 8
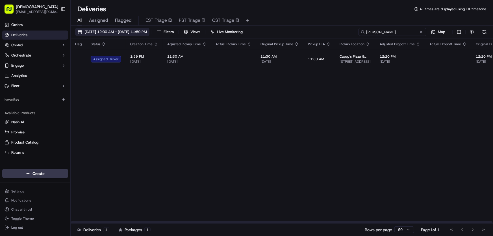
type input "[PERSON_NAME]"
click at [144, 28] on button "[DATE] 12:00 AM - [DATE] 11:59 PM" at bounding box center [112, 32] width 74 height 8
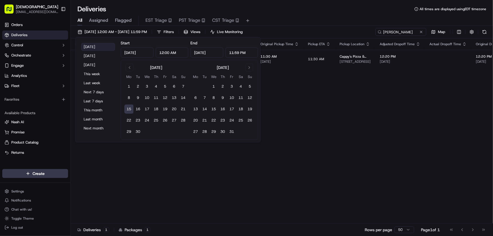
click at [88, 44] on button "[DATE]" at bounding box center [98, 47] width 34 height 8
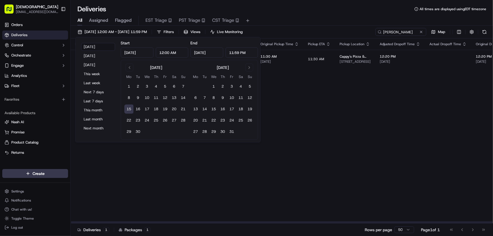
click at [331, 20] on div "All Assigned Flagged EST Triage PST Triage CST Triage" at bounding box center [282, 21] width 423 height 10
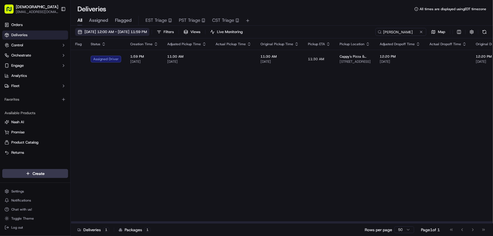
click at [131, 31] on span "[DATE] 12:00 AM - [DATE] 11:59 PM" at bounding box center [116, 31] width 62 height 5
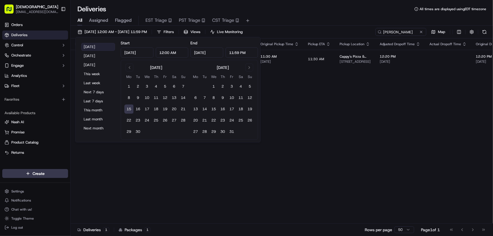
click at [92, 46] on button "[DATE]" at bounding box center [98, 47] width 34 height 8
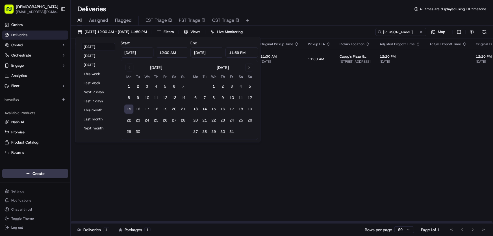
click at [378, 104] on div "Flag Status Creation Time Adjusted Pickup Time Actual Pickup Time Original Pick…" at bounding box center [431, 130] width 721 height 185
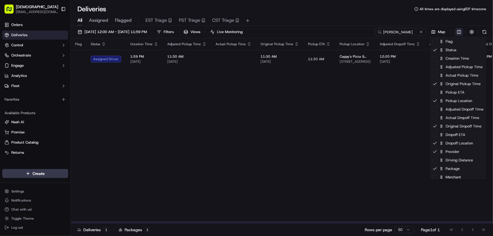
click at [462, 31] on html "Sharebite [EMAIL_ADDRESS][DOMAIN_NAME] Toggle Sidebar Orders Deliveries Control…" at bounding box center [246, 118] width 493 height 236
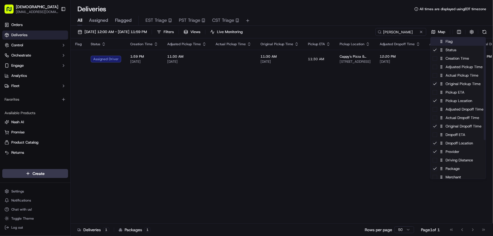
click at [450, 44] on div "Flag" at bounding box center [458, 41] width 55 height 8
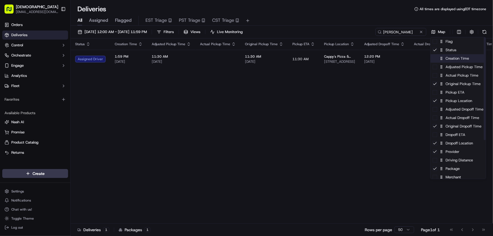
click at [445, 61] on div "Creation Time" at bounding box center [458, 58] width 55 height 8
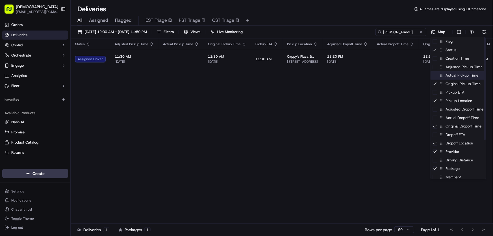
click at [451, 76] on div "Actual Pickup Time" at bounding box center [458, 75] width 55 height 8
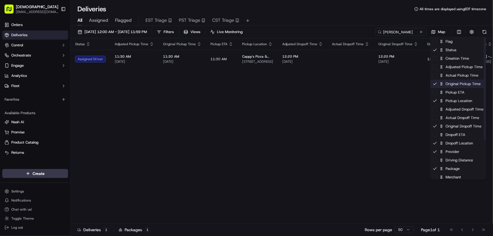
click at [450, 84] on div "Original Pickup Time" at bounding box center [458, 84] width 55 height 8
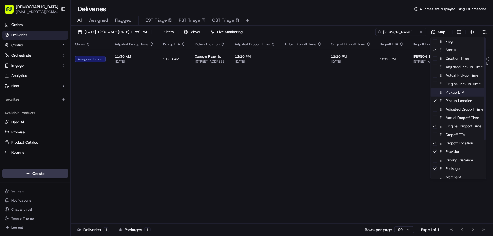
click at [448, 91] on div "Pickup ETA" at bounding box center [458, 92] width 55 height 8
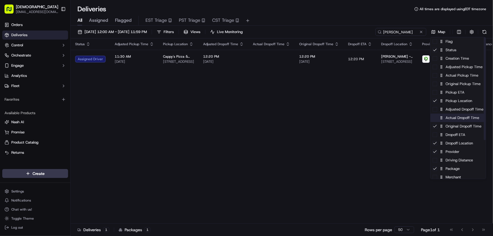
click at [457, 117] on div "Actual Dropoff Time" at bounding box center [458, 118] width 55 height 8
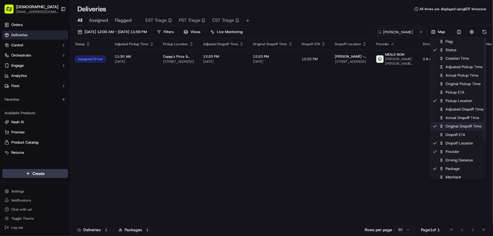
click at [449, 129] on div "Original Dropoff Time" at bounding box center [458, 126] width 55 height 8
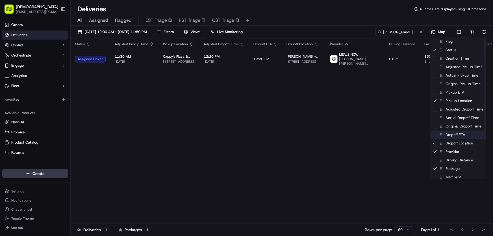
click at [449, 135] on div "Dropoff ETA" at bounding box center [458, 135] width 55 height 8
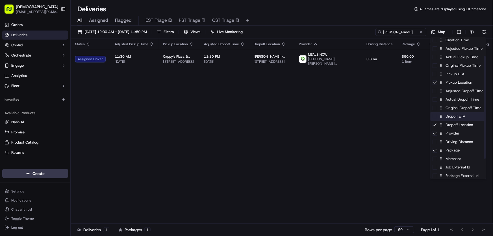
scroll to position [25, 0]
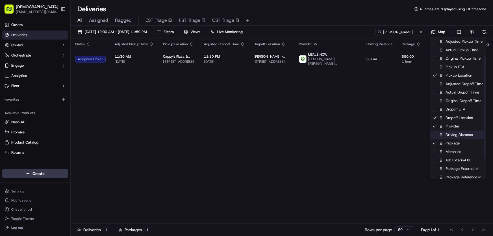
click at [449, 135] on div "Driving Distance" at bounding box center [458, 135] width 55 height 8
click at [447, 153] on div "Merchant" at bounding box center [458, 152] width 55 height 8
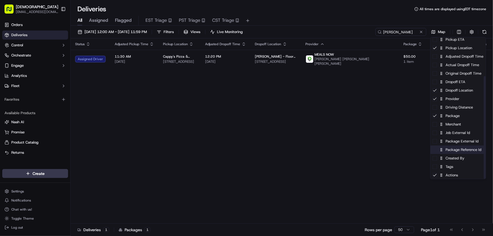
scroll to position [53, 0]
click at [450, 151] on div "Package Reference Id" at bounding box center [458, 149] width 55 height 8
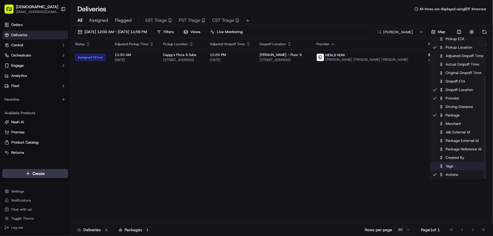
click at [447, 170] on div "Tags" at bounding box center [458, 166] width 55 height 8
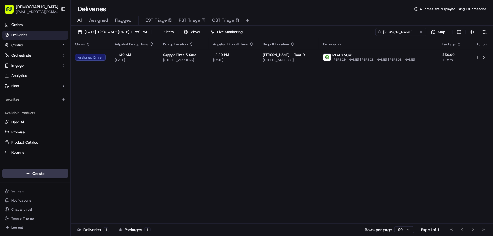
click at [356, 124] on html "Sharebite [EMAIL_ADDRESS][DOMAIN_NAME] Toggle Sidebar Orders Deliveries Control…" at bounding box center [246, 118] width 493 height 236
click at [115, 29] on button "[DATE] 12:00 AM - [DATE] 11:59 PM" at bounding box center [112, 32] width 74 height 8
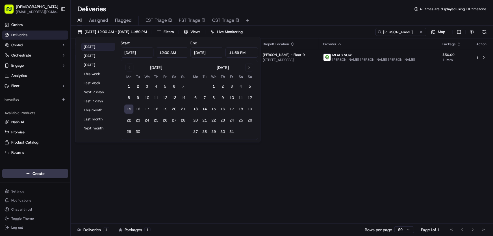
click at [89, 47] on button "[DATE]" at bounding box center [98, 47] width 34 height 8
click at [297, 95] on div "Status Adjusted Pickup Time Pickup Location Adjusted Dropoff Time Dropoff Locat…" at bounding box center [281, 130] width 421 height 185
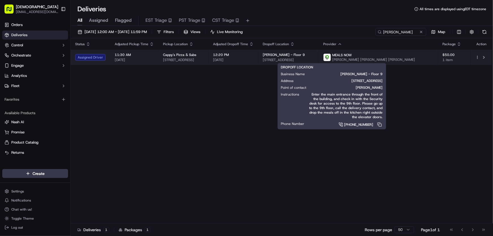
drag, startPoint x: 363, startPoint y: 58, endPoint x: 296, endPoint y: 62, distance: 67.4
click at [296, 62] on td "[PERSON_NAME] - Floor 9 [STREET_ADDRESS]" at bounding box center [288, 57] width 60 height 15
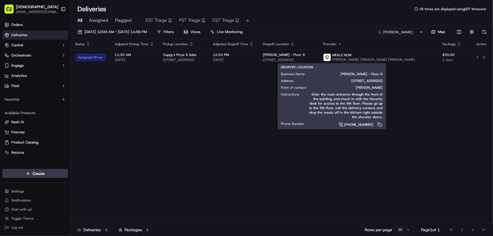
copy span "[STREET_ADDRESS]"
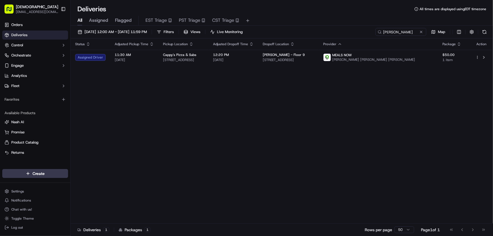
click at [239, 101] on div "Status Adjusted Pickup Time Pickup Location Adjusted Dropoff Time Dropoff Locat…" at bounding box center [281, 130] width 421 height 185
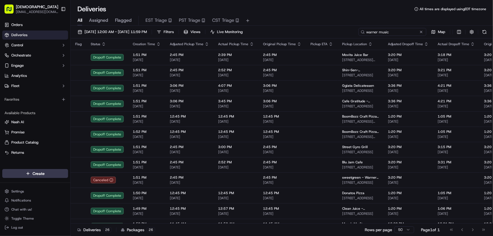
click at [401, 32] on input "warner music" at bounding box center [393, 32] width 68 height 8
drag, startPoint x: 375, startPoint y: 33, endPoint x: 341, endPoint y: 33, distance: 33.9
click at [341, 33] on div "[DATE] 12:00 AM - [DATE] 11:59 PM Filters Views Live Monitoring warner music Map" at bounding box center [282, 33] width 423 height 10
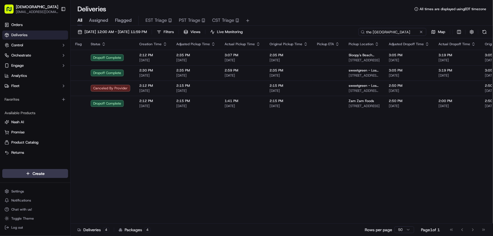
type input "the [GEOGRAPHIC_DATA]"
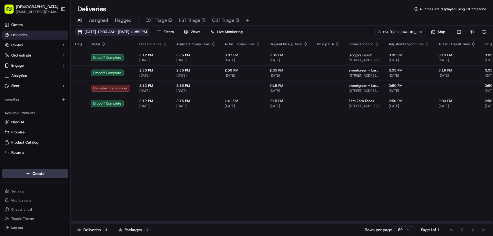
click at [147, 29] on button "[DATE] 12:00 AM - [DATE] 11:59 PM" at bounding box center [112, 32] width 74 height 8
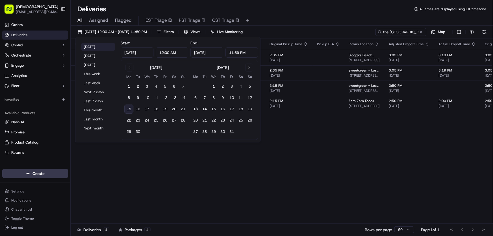
click at [90, 46] on button "[DATE]" at bounding box center [98, 47] width 34 height 8
type input "[DATE]"
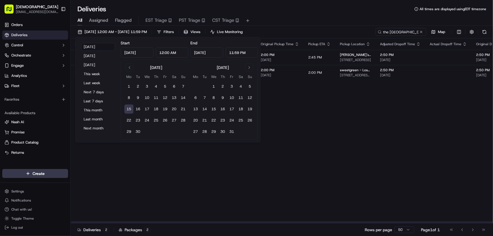
click at [320, 175] on div "Flag Status Creation Time Adjusted Pickup Time Actual Pickup Time Original Pick…" at bounding box center [448, 130] width 754 height 185
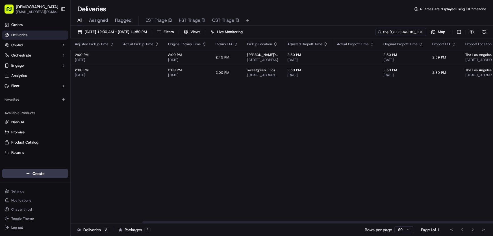
scroll to position [0, 136]
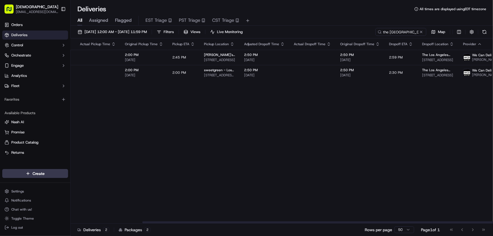
drag, startPoint x: 296, startPoint y: 222, endPoint x: 377, endPoint y: 221, distance: 80.8
click at [376, 223] on div at bounding box center [353, 222] width 422 height 2
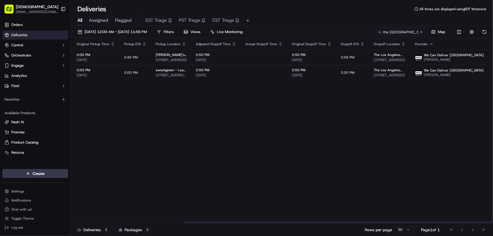
scroll to position [0, 204]
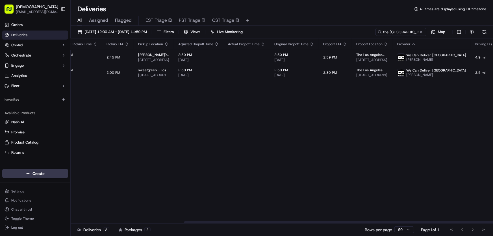
drag, startPoint x: 361, startPoint y: 222, endPoint x: 412, endPoint y: 138, distance: 97.5
click at [400, 221] on div at bounding box center [395, 222] width 422 height 2
drag, startPoint x: 412, startPoint y: 31, endPoint x: 333, endPoint y: 31, distance: 78.6
click at [333, 31] on div "[DATE] 12:00 AM - [DATE] 11:59 PM Filters Views Live Monitoring the [GEOGRAPHIC…" at bounding box center [282, 33] width 423 height 10
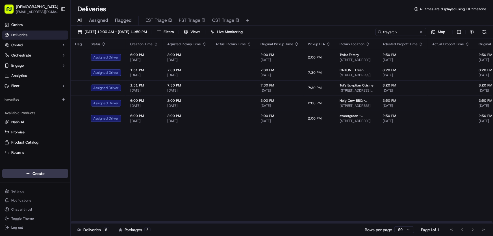
click at [104, 27] on div "[DATE] 12:00 AM - [DATE] 11:59 PM Filters Views Live Monitoring treyarch Map Fl…" at bounding box center [282, 131] width 423 height 211
click at [105, 31] on span "[DATE] 12:00 AM - [DATE] 11:59 PM" at bounding box center [116, 31] width 62 height 5
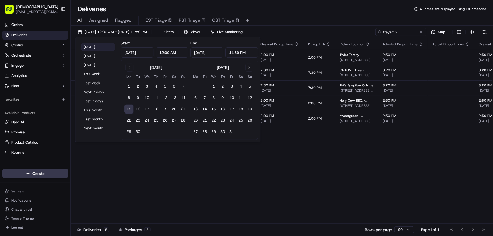
click at [97, 43] on button "[DATE]" at bounding box center [98, 47] width 34 height 8
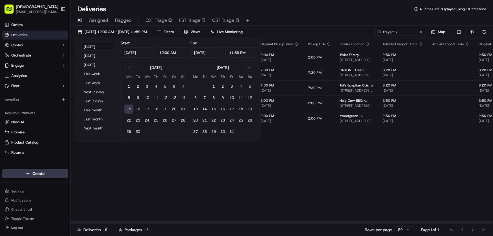
click at [341, 166] on div "Flag Status Creation Time Adjusted Pickup Time Actual Pickup Time Original Pick…" at bounding box center [452, 130] width 763 height 185
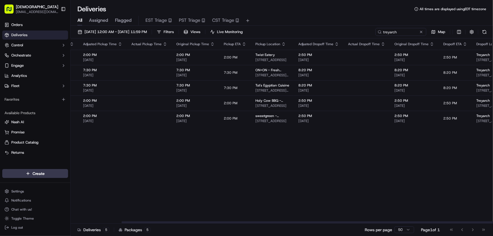
drag, startPoint x: 319, startPoint y: 221, endPoint x: 387, endPoint y: 196, distance: 72.7
click at [369, 223] on div at bounding box center [333, 222] width 422 height 2
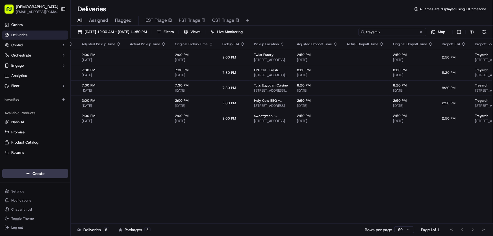
drag, startPoint x: 404, startPoint y: 30, endPoint x: 350, endPoint y: 31, distance: 54.6
click at [350, 30] on div "[DATE] 12:00 AM - [DATE] 11:59 PM Filters Views Live Monitoring treyarch Map" at bounding box center [282, 33] width 423 height 10
type input "makemake"
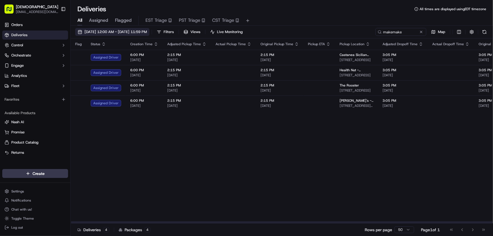
click at [114, 31] on span "[DATE] 12:00 AM - [DATE] 11:59 PM" at bounding box center [116, 31] width 62 height 5
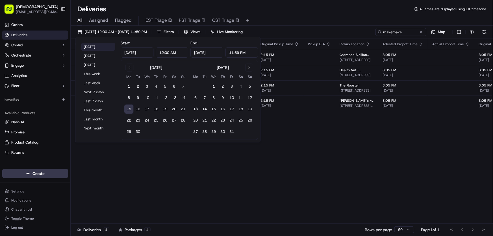
click at [98, 46] on button "[DATE]" at bounding box center [98, 47] width 34 height 8
click at [280, 170] on div "Flag Status Creation Time Adjusted Pickup Time Actual Pickup Time Original Pick…" at bounding box center [434, 130] width 726 height 185
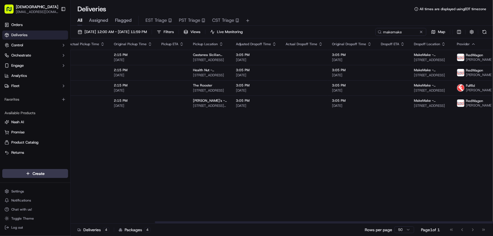
scroll to position [0, 147]
drag, startPoint x: 265, startPoint y: 223, endPoint x: 353, endPoint y: 222, distance: 88.8
click at [353, 222] on div at bounding box center [371, 222] width 422 height 2
